Goal: Transaction & Acquisition: Purchase product/service

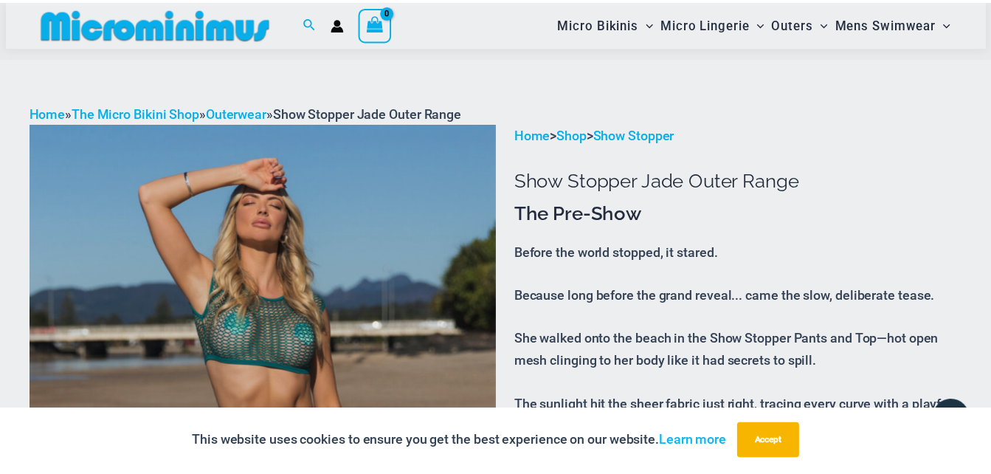
scroll to position [125, 0]
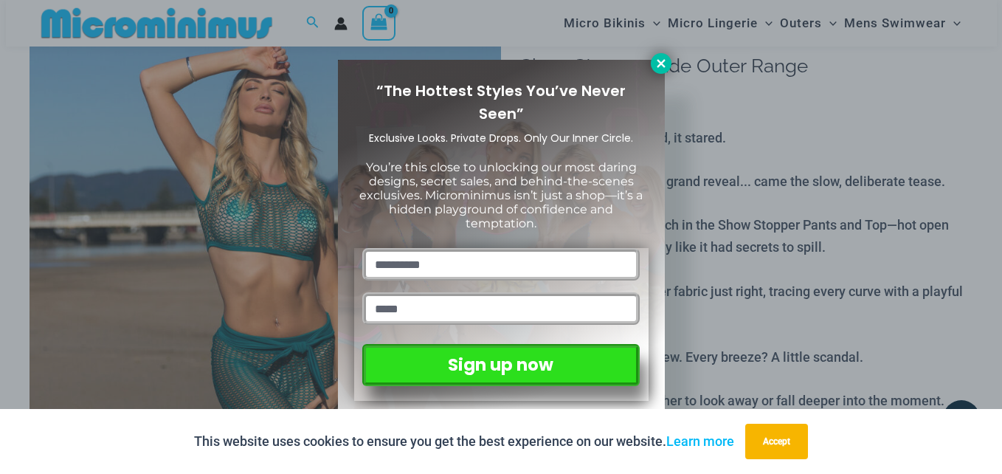
click at [658, 61] on icon at bounding box center [660, 63] width 8 height 8
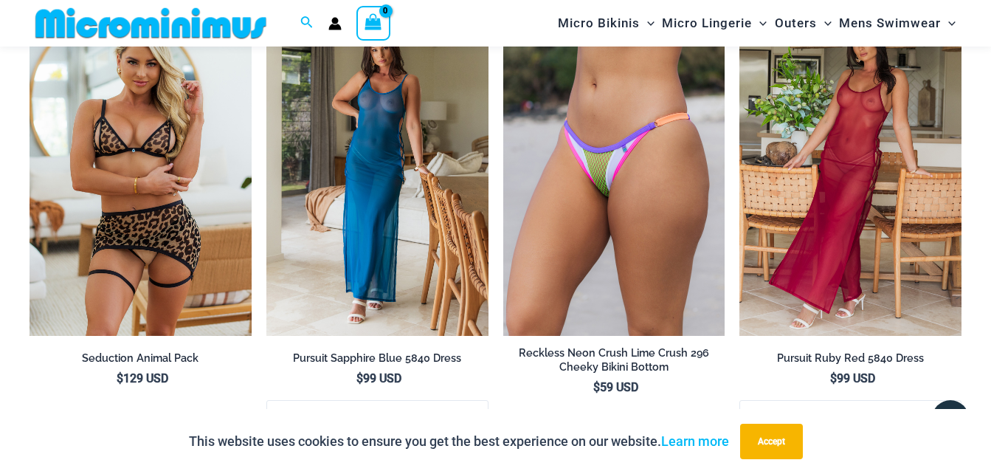
scroll to position [3472, 0]
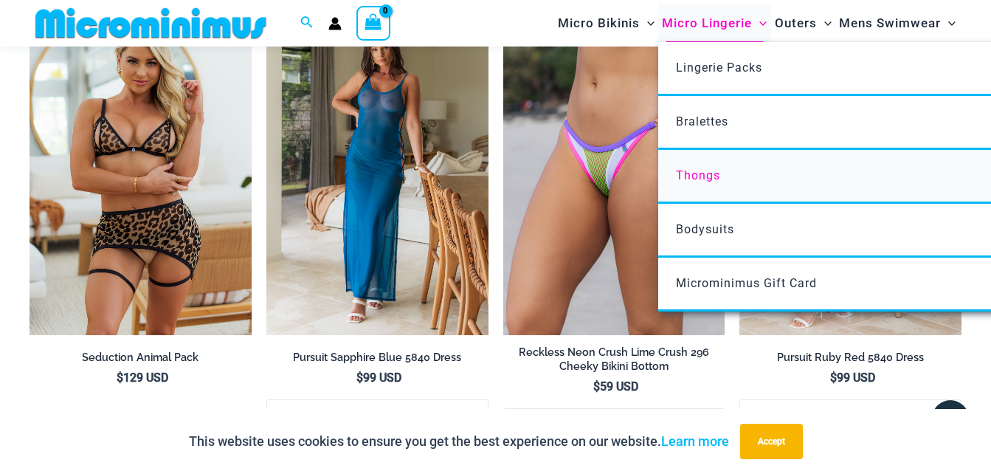
click at [703, 168] on span "Thongs" at bounding box center [698, 175] width 44 height 14
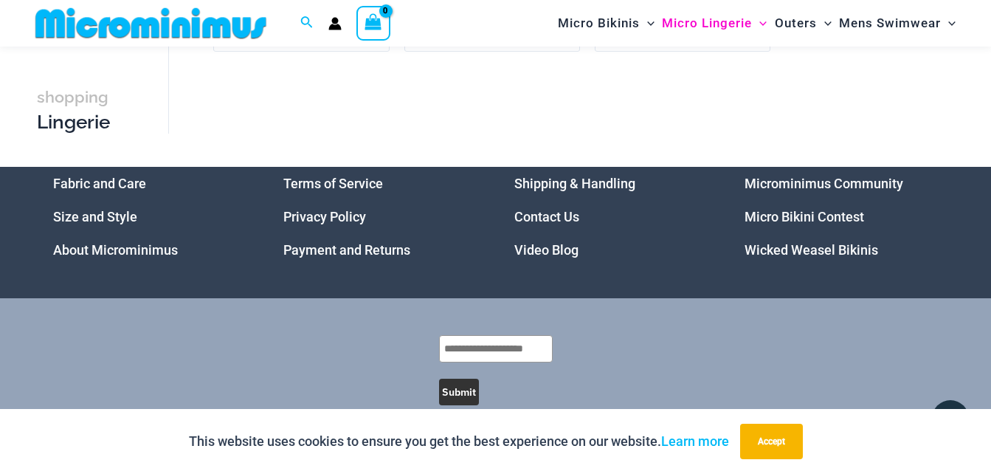
scroll to position [1718, 0]
